Goal: Communication & Community: Answer question/provide support

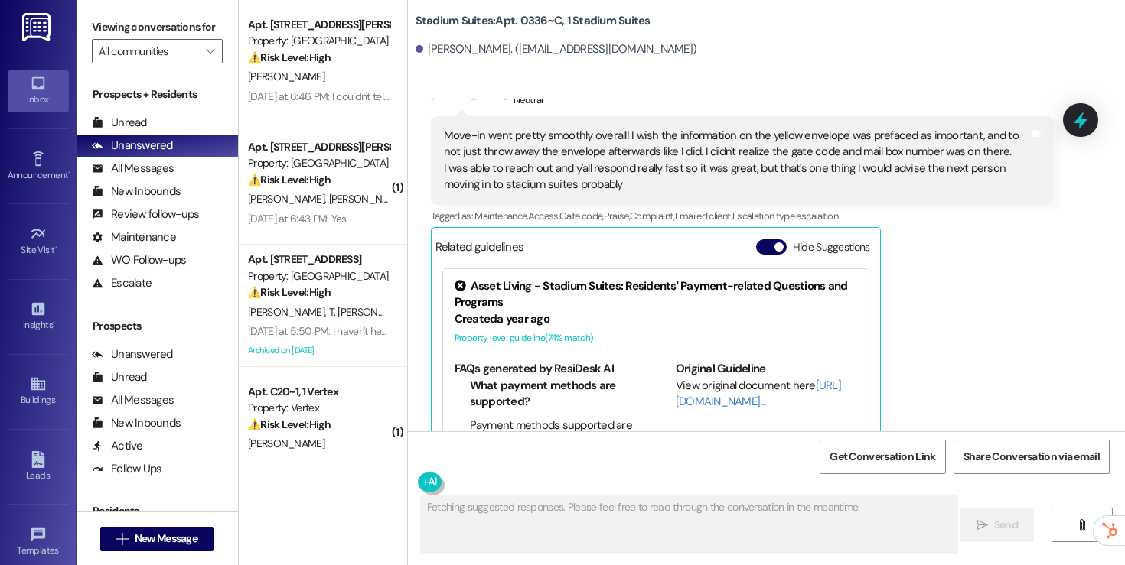
scroll to position [298, 0]
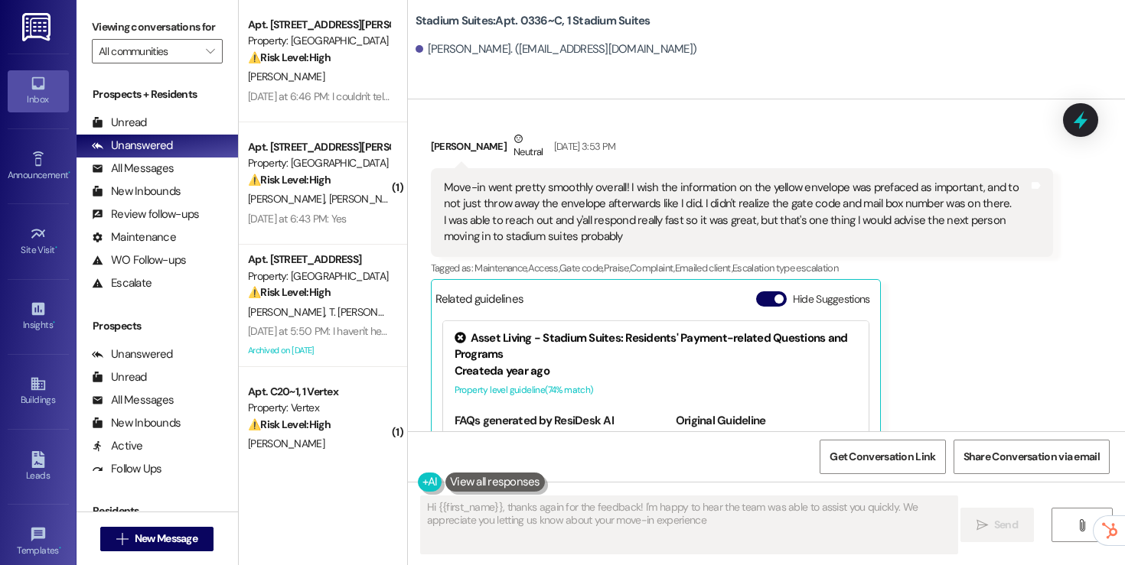
type textarea "Hi {{first_name}}, thanks again for the feedback! I'm happy to hear the team wa…"
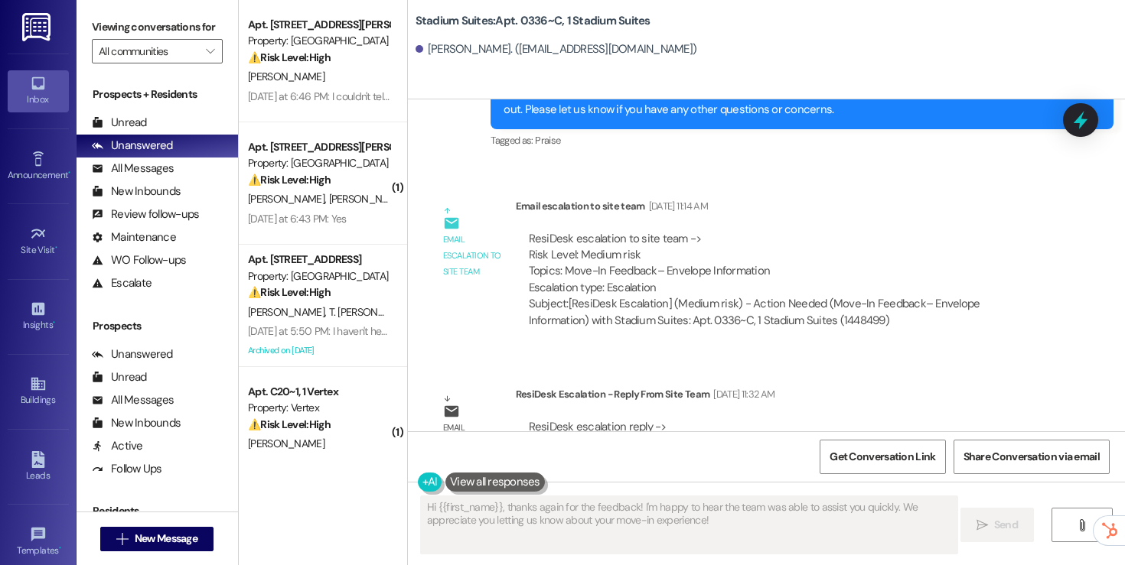
scroll to position [1075, 0]
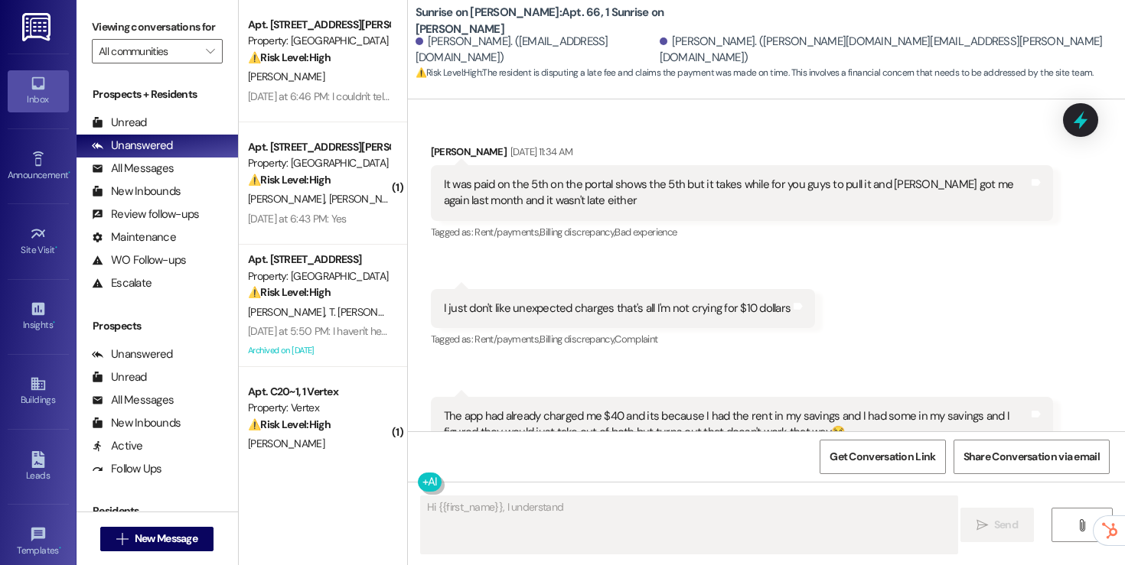
scroll to position [13813, 0]
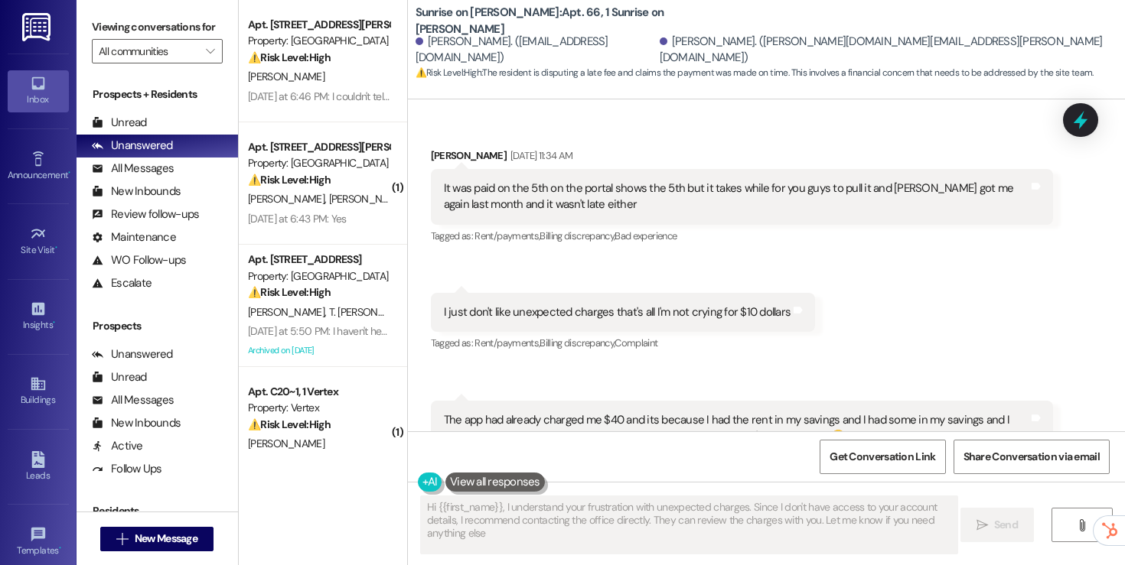
type textarea "Hi {{first_name}}, I understand your frustration with unexpected charges. Since…"
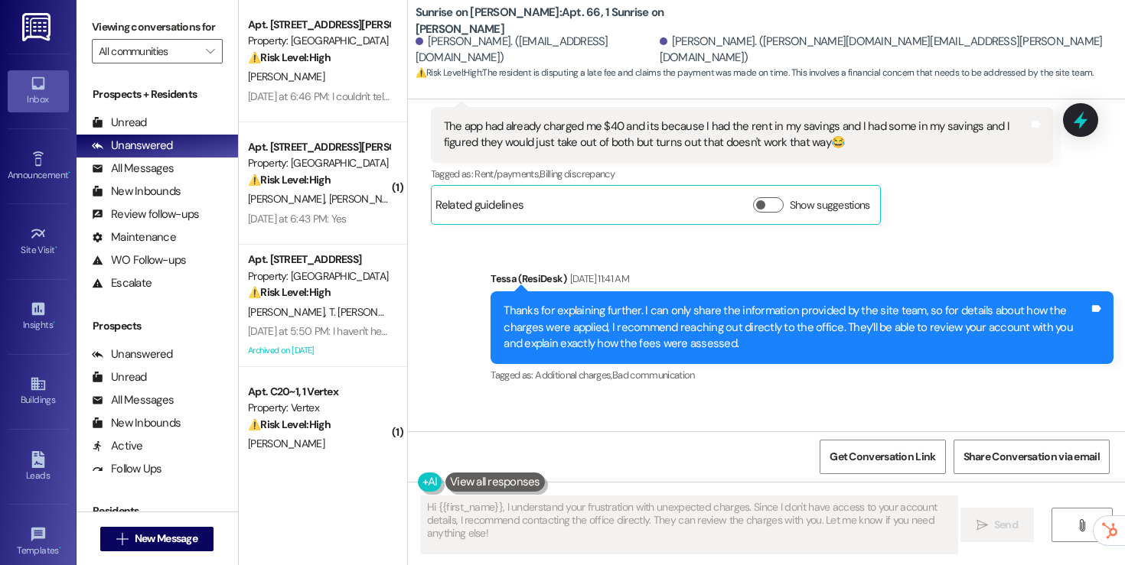
scroll to position [14106, 0]
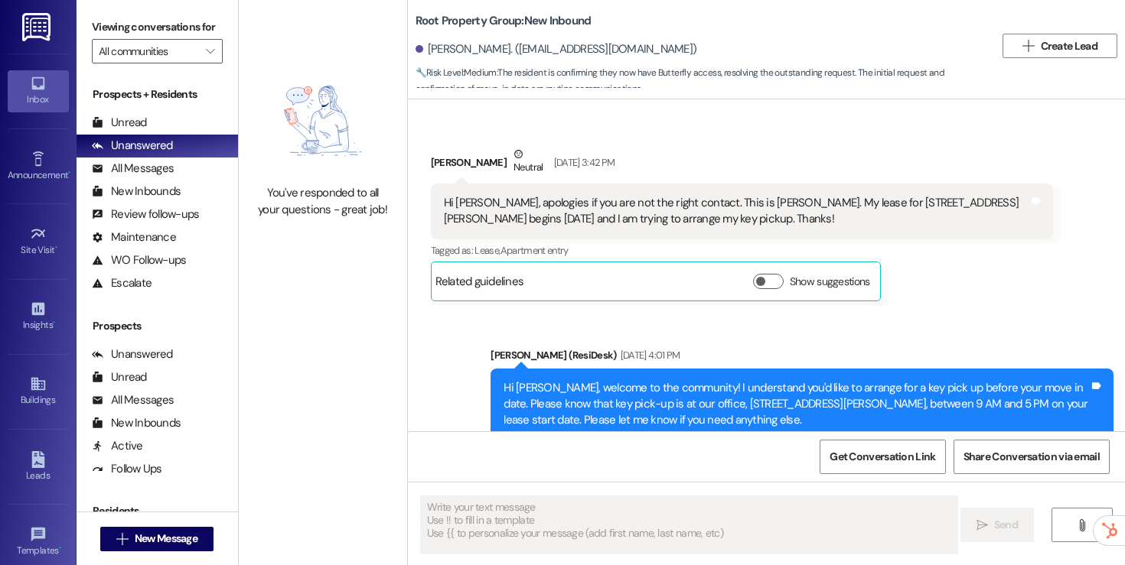
type textarea "Fetching suggested responses. Please feel free to read through the conversation…"
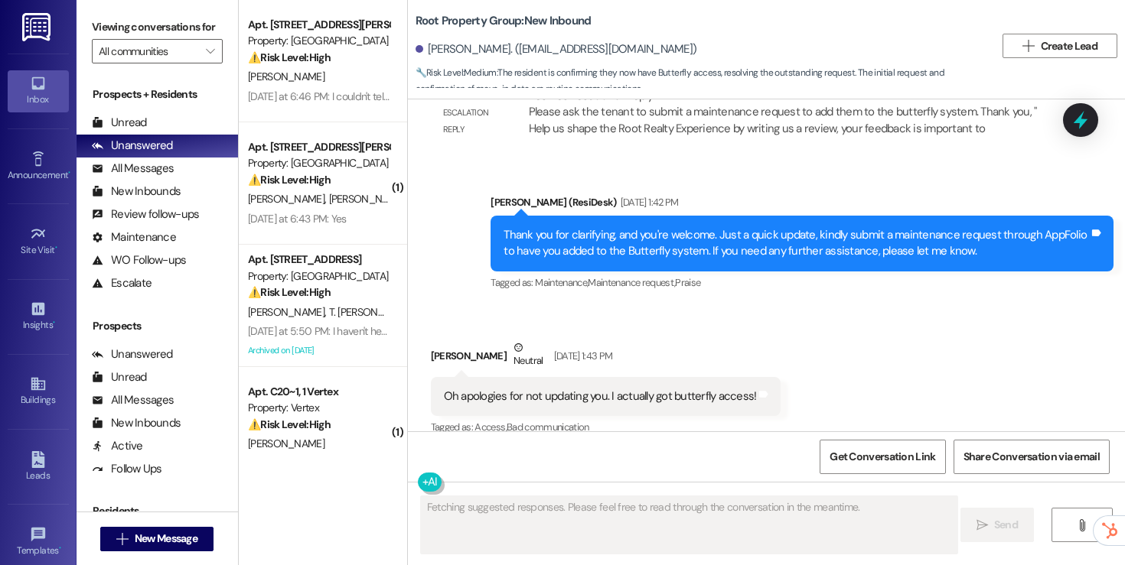
scroll to position [2956, 0]
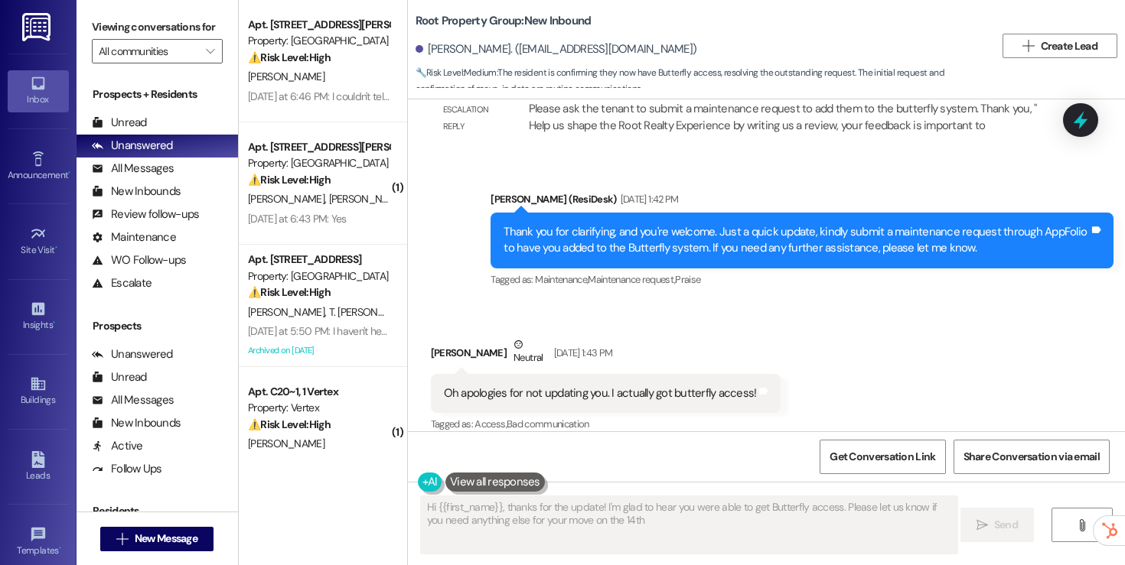
type textarea "Hi {{first_name}}, thanks for the update! I'm glad to hear you were able to get…"
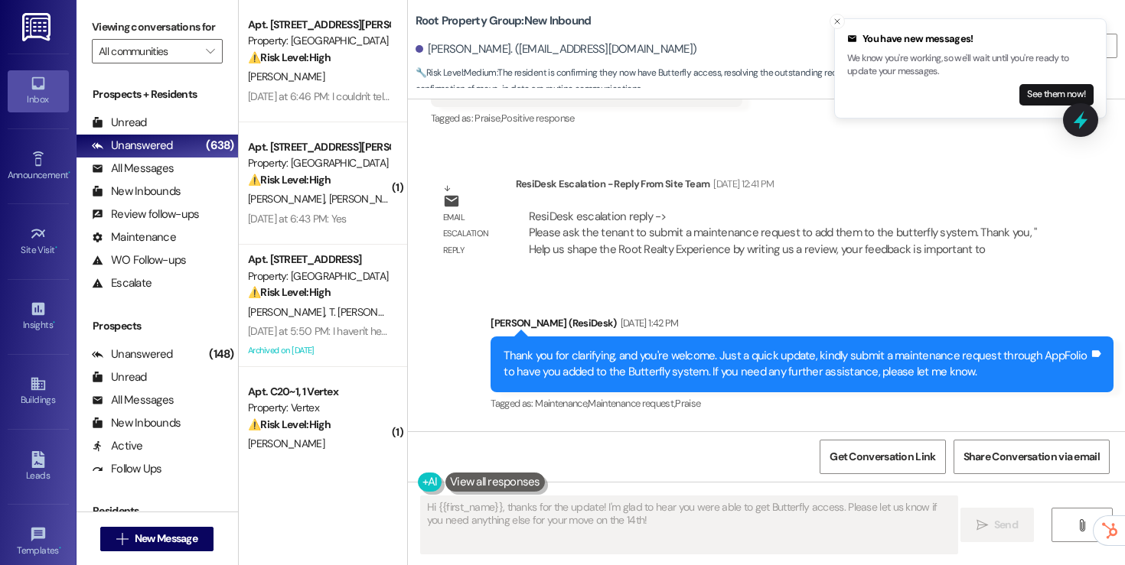
scroll to position [3086, 0]
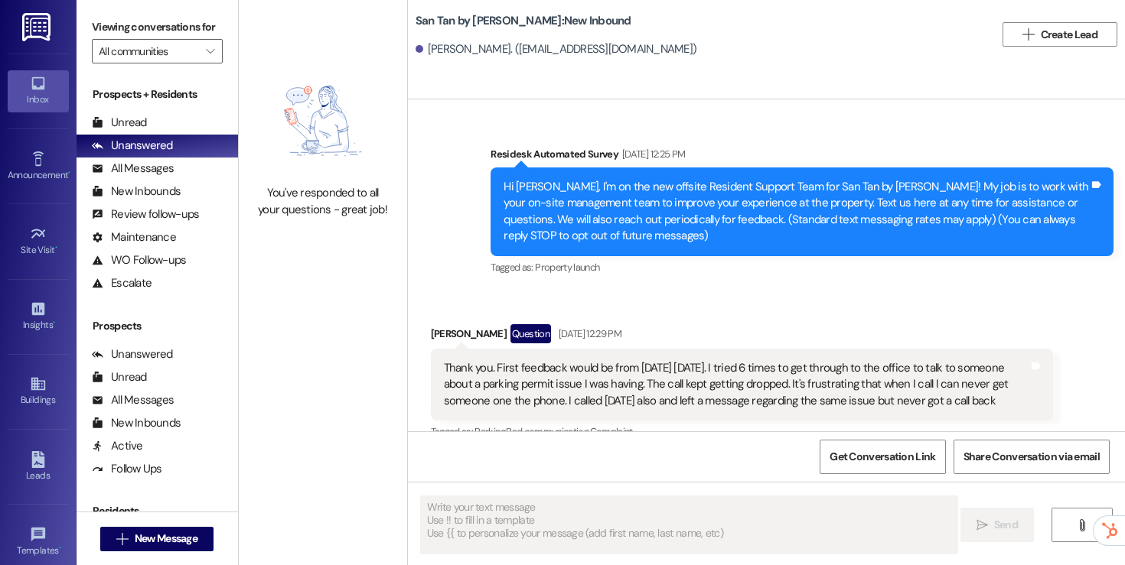
type textarea "Fetching suggested responses. Please feel free to read through the conversation…"
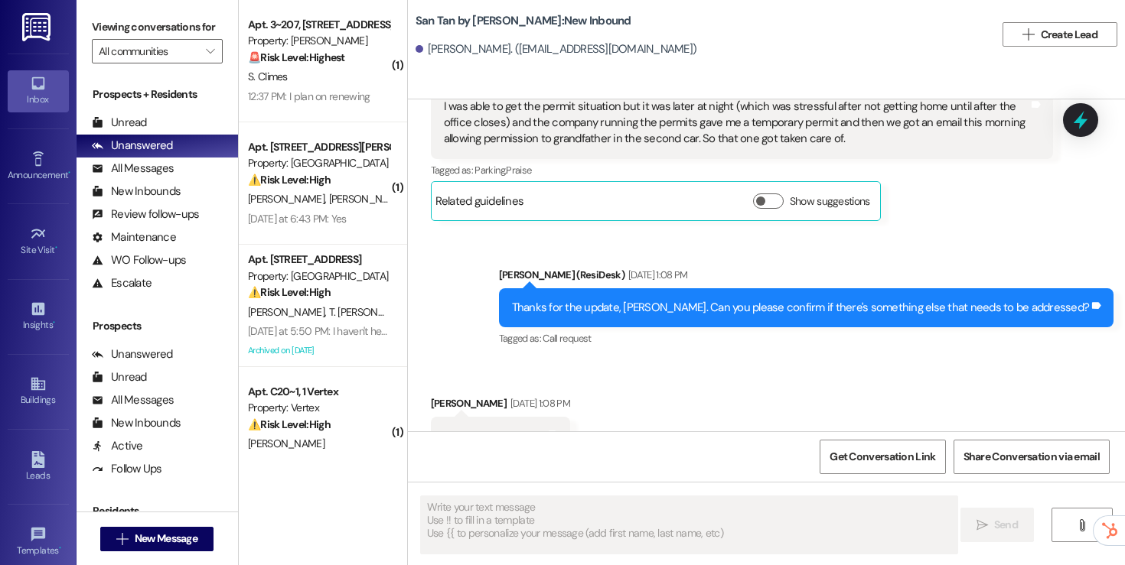
scroll to position [644, 0]
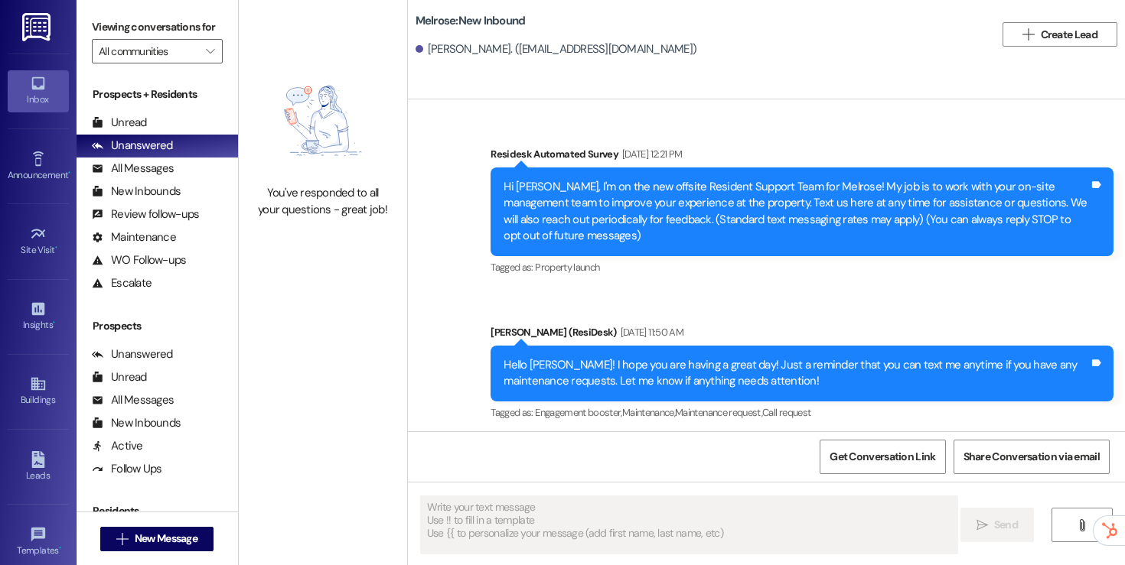
type textarea "Fetching suggested responses. Please feel free to read through the conversation…"
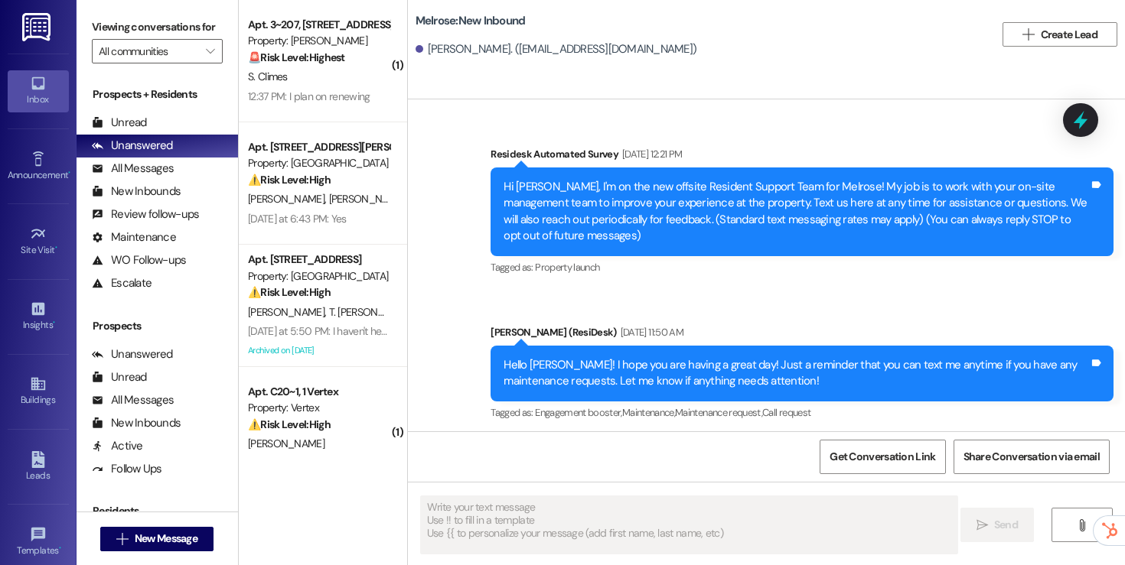
type textarea "Fetching suggested responses. Please feel free to read through the conversation…"
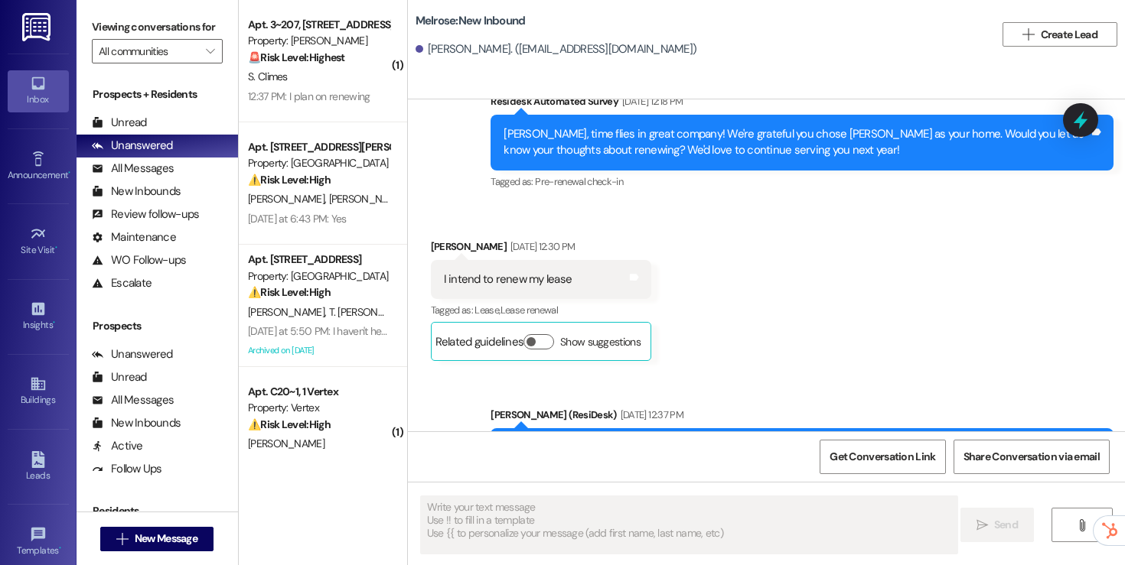
scroll to position [526, 0]
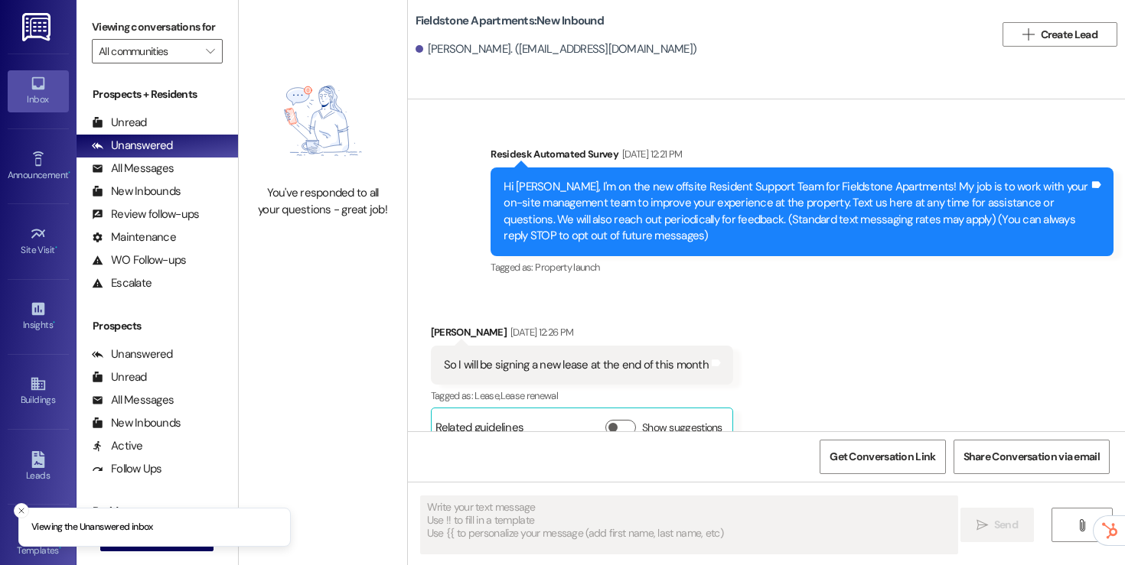
type textarea "Fetching suggested responses. Please feel free to read through the conversation…"
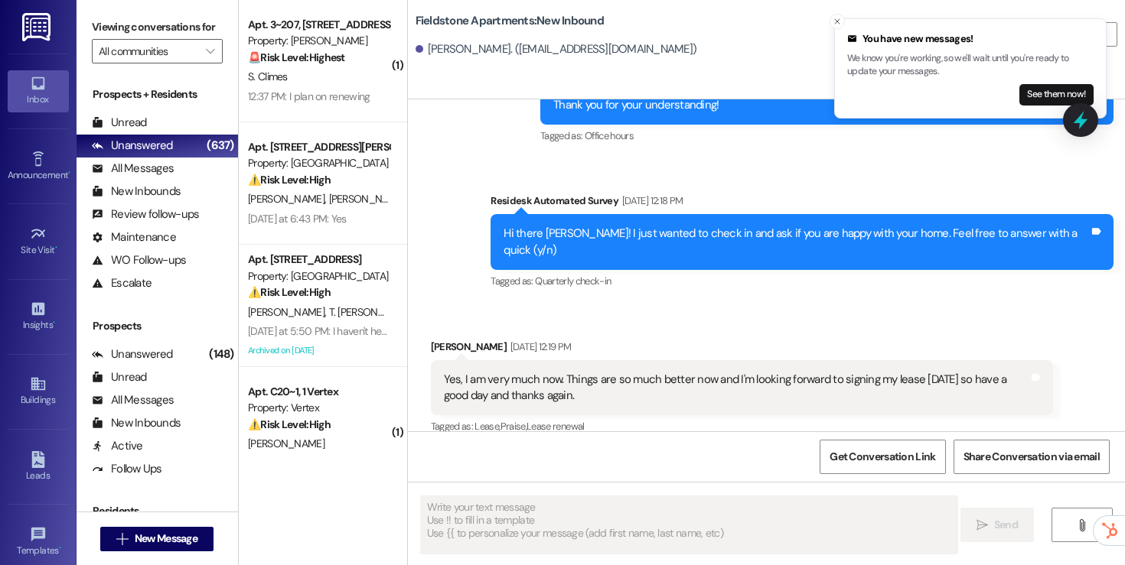
scroll to position [1013, 0]
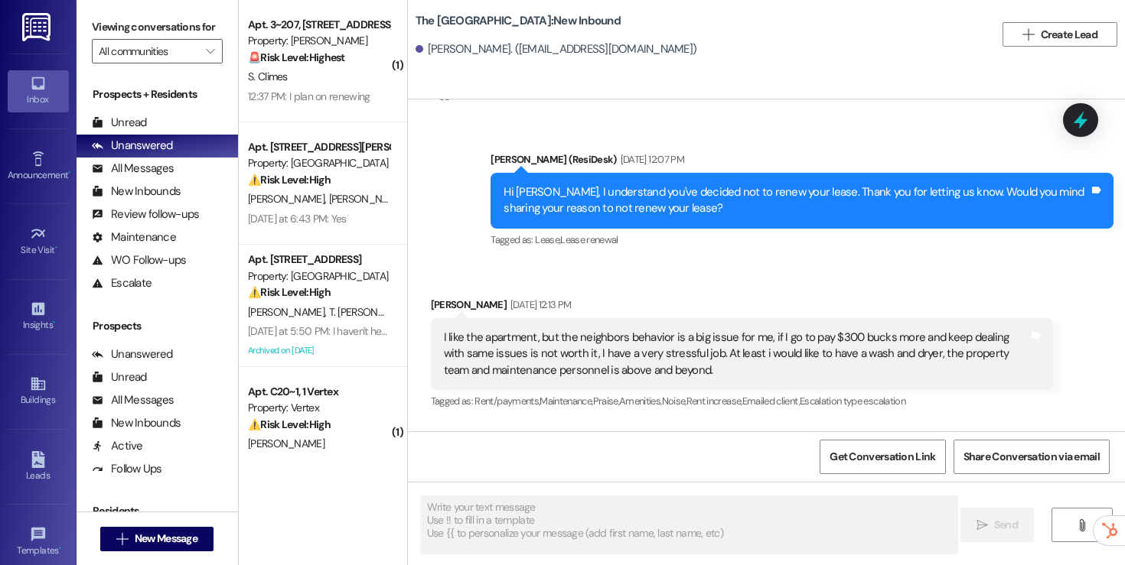
scroll to position [4706, 0]
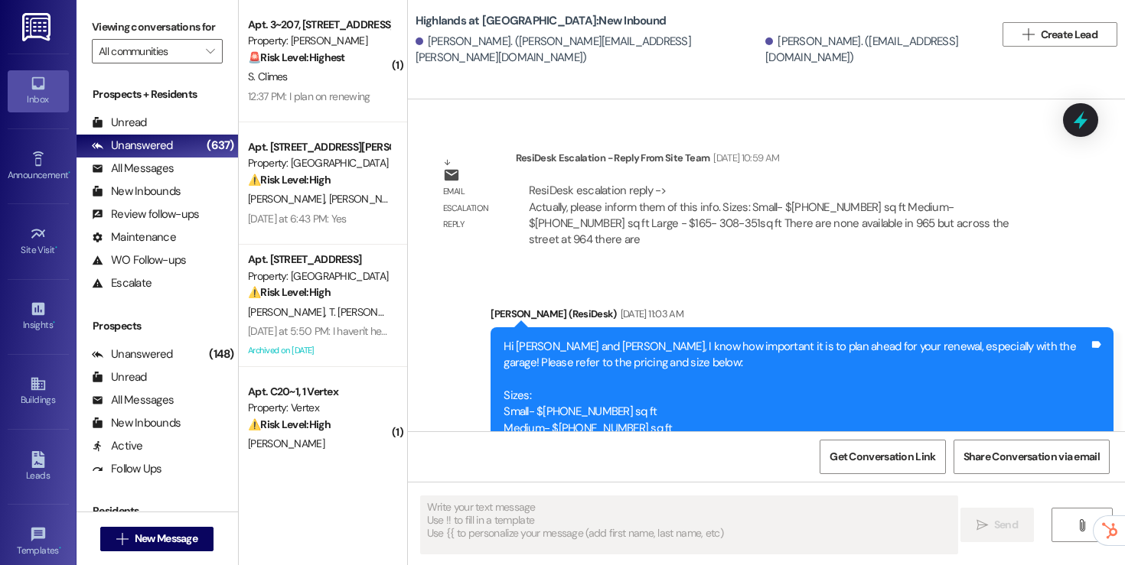
scroll to position [3580, 0]
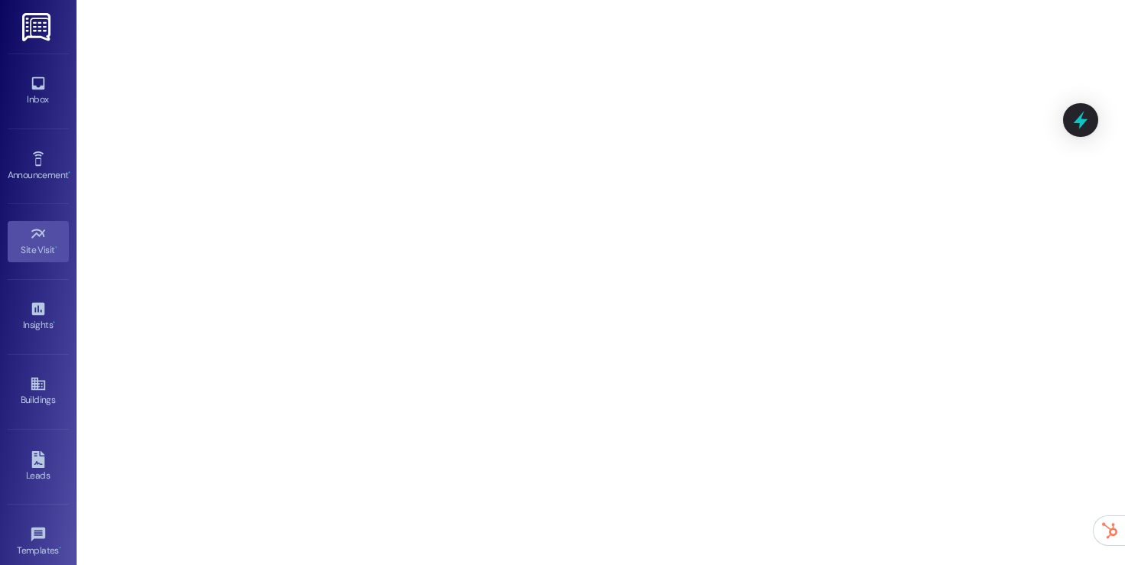
scroll to position [164, 0]
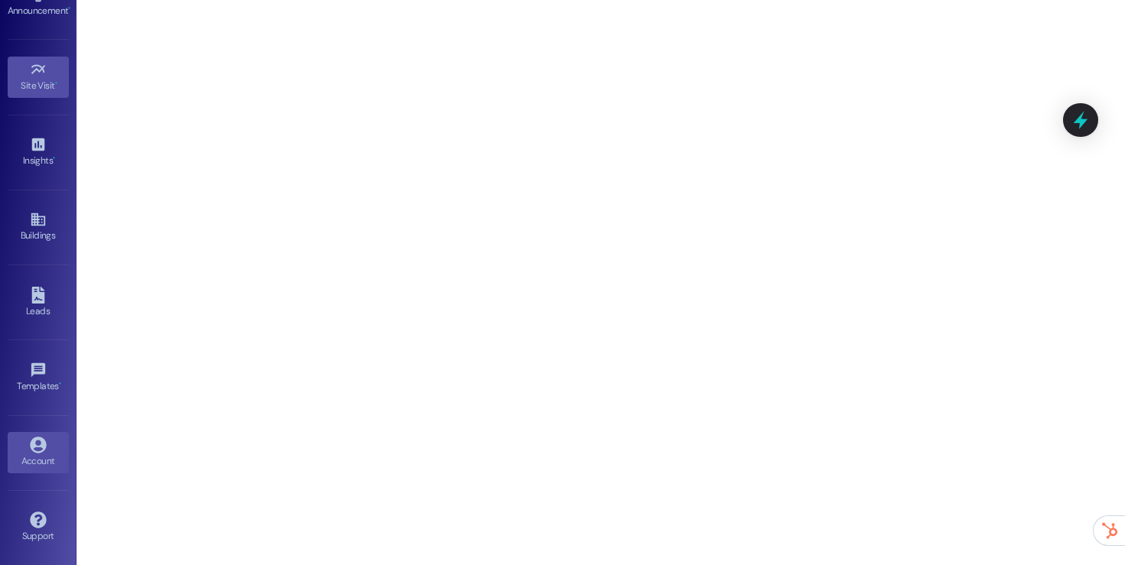
click at [37, 448] on icon at bounding box center [38, 445] width 17 height 17
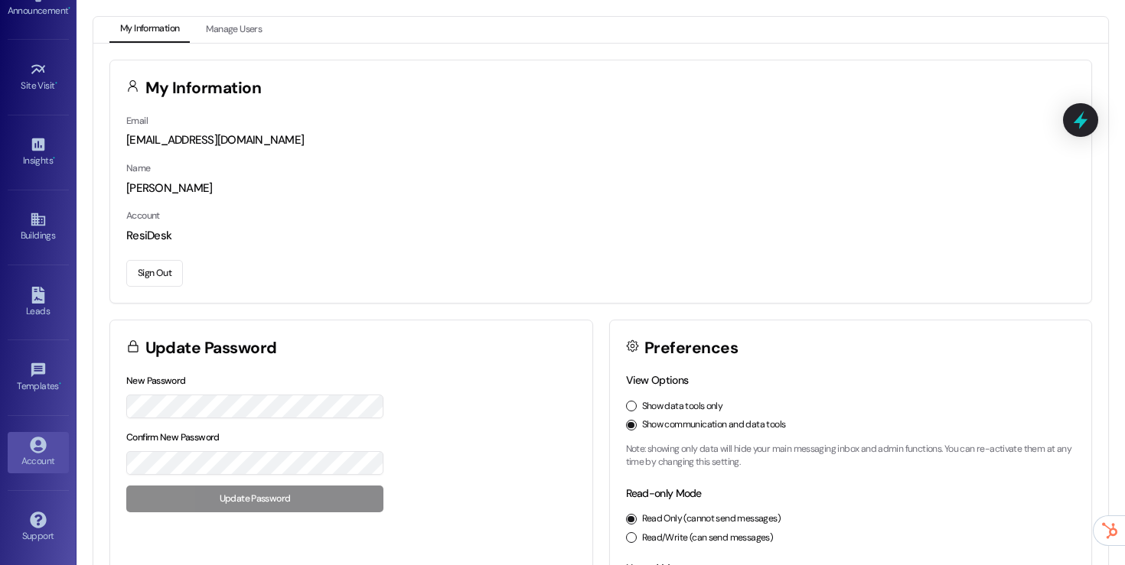
click at [145, 281] on button "Sign Out" at bounding box center [154, 273] width 57 height 27
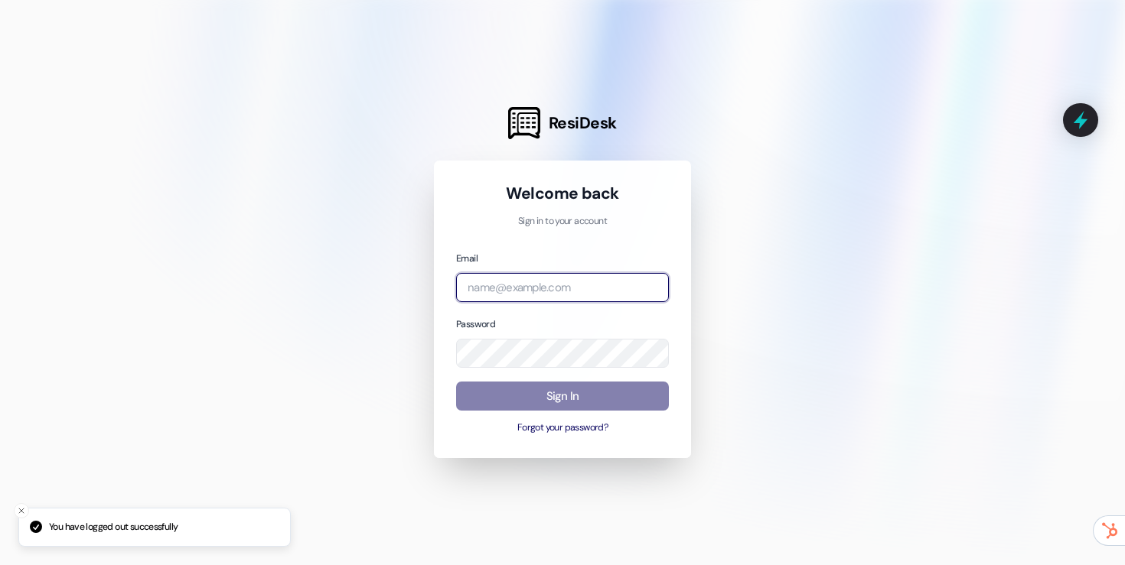
click at [474, 276] on input "email" at bounding box center [562, 288] width 213 height 30
type input "automated-surveys-root-management@root-management.com"
